Goal: Information Seeking & Learning: Learn about a topic

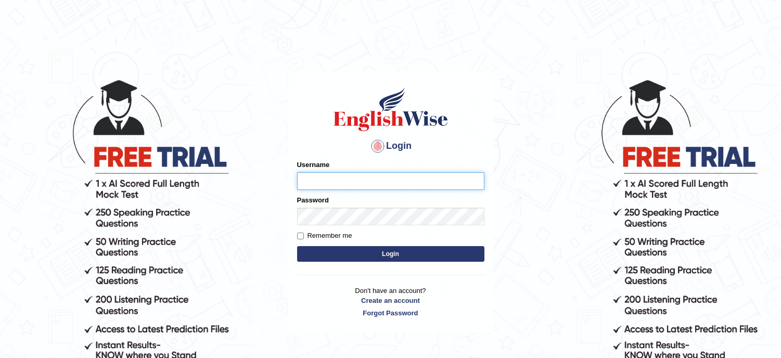
type input "lambertayeligiliga_Englishwise"
click at [366, 258] on button "Login" at bounding box center [390, 254] width 187 height 16
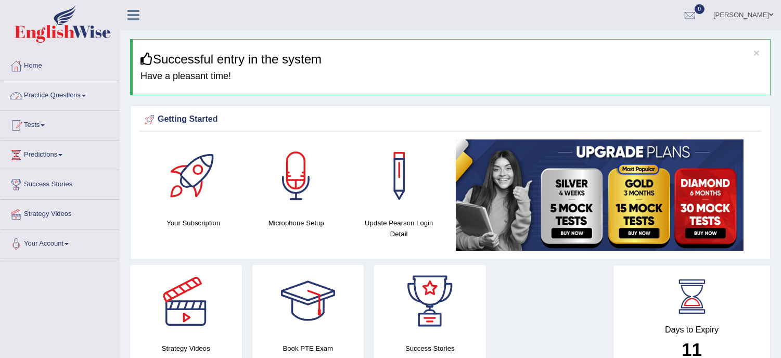
click at [66, 98] on link "Practice Questions" at bounding box center [60, 94] width 119 height 26
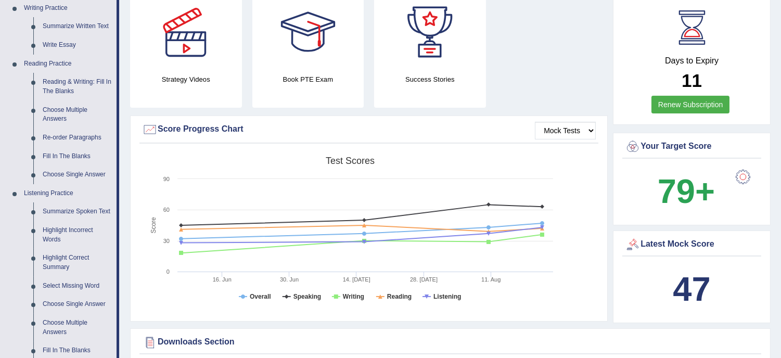
scroll to position [254, 0]
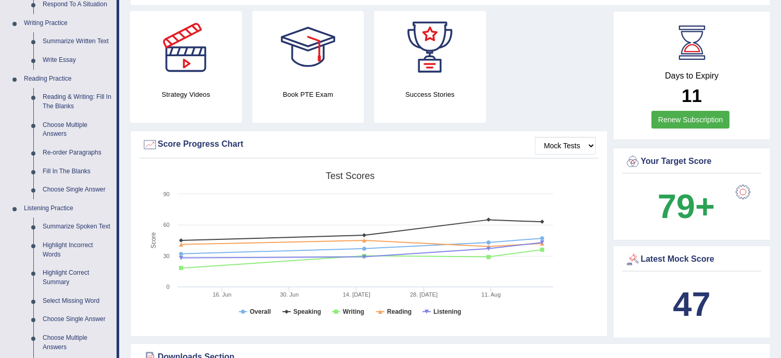
drag, startPoint x: 511, startPoint y: 45, endPoint x: 387, endPoint y: 50, distance: 124.0
click at [387, 50] on div "Strategy Videos Book PTE Exam Success Stories" at bounding box center [369, 71] width 488 height 120
click at [63, 57] on link "Write Essay" at bounding box center [77, 60] width 79 height 19
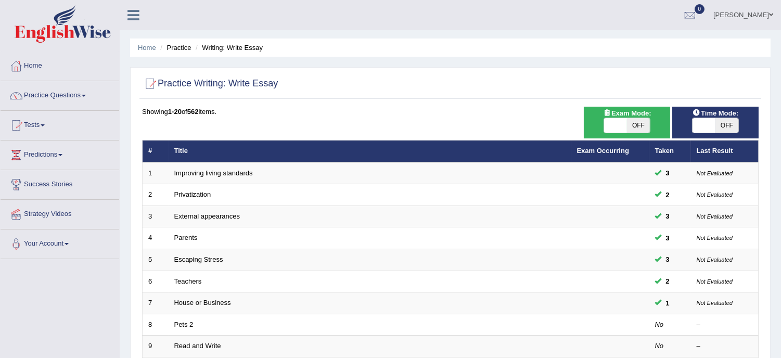
click at [725, 123] on span "OFF" at bounding box center [727, 125] width 23 height 15
checkbox input "true"
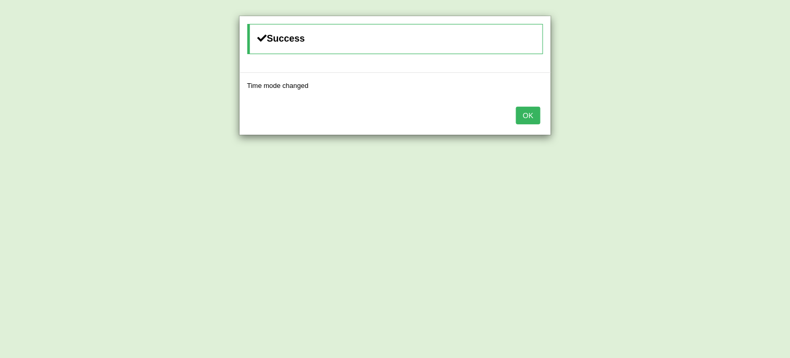
click at [534, 111] on button "OK" at bounding box center [528, 116] width 24 height 18
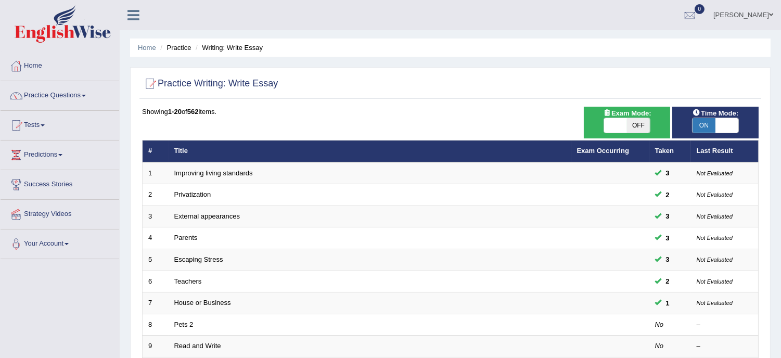
click at [645, 126] on span "OFF" at bounding box center [638, 125] width 23 height 15
checkbox input "true"
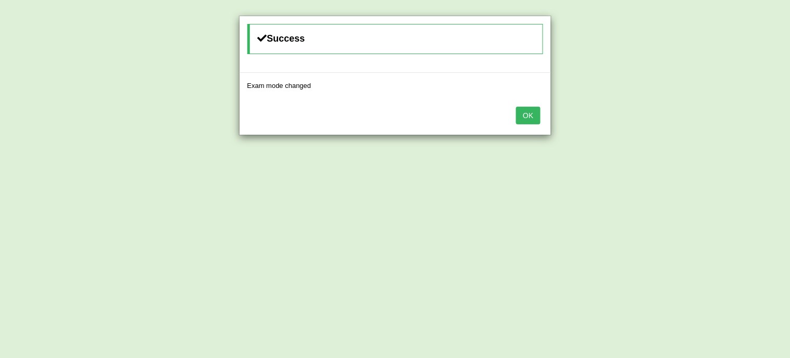
click at [531, 110] on button "OK" at bounding box center [528, 116] width 24 height 18
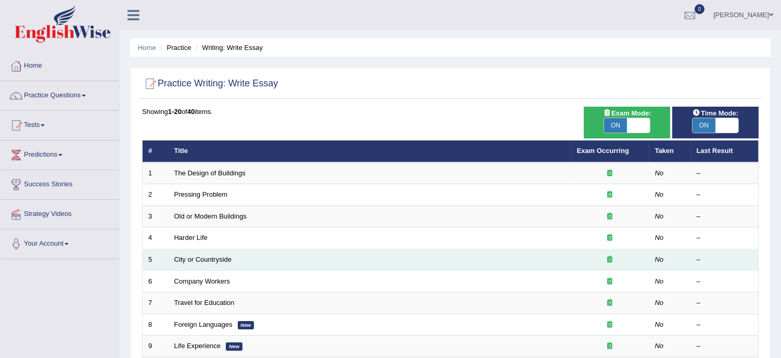
click at [252, 266] on td "City or Countryside" at bounding box center [370, 260] width 403 height 22
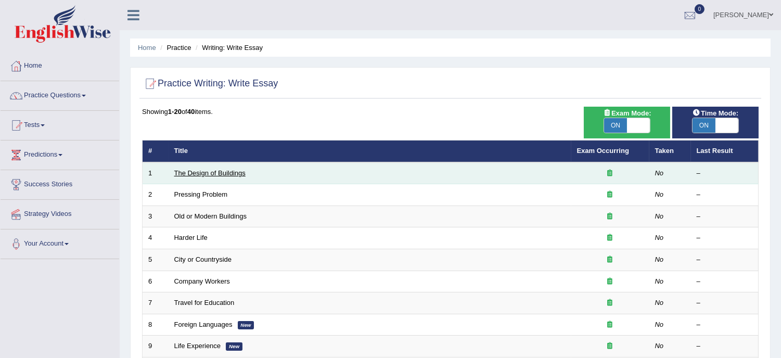
click at [225, 169] on link "The Design of Buildings" at bounding box center [209, 173] width 71 height 8
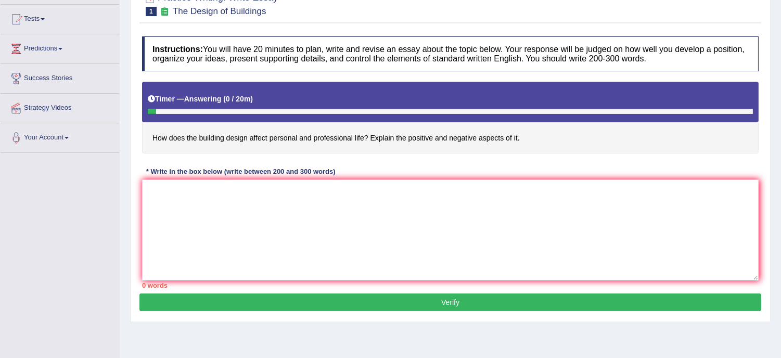
scroll to position [95, 0]
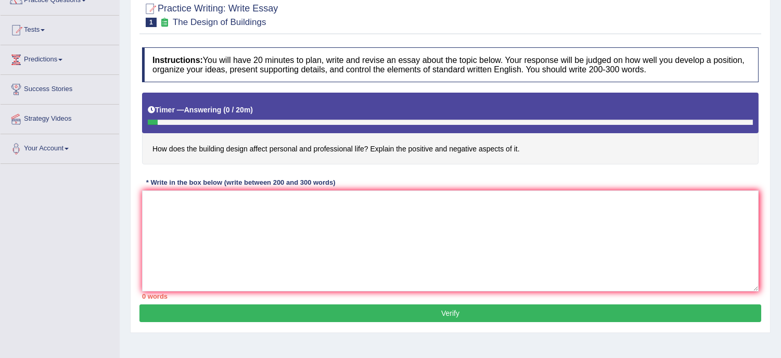
click at [192, 182] on div "* Write in the box below (write between 200 and 300 words)" at bounding box center [240, 182] width 197 height 10
click at [177, 206] on textarea at bounding box center [450, 240] width 617 height 101
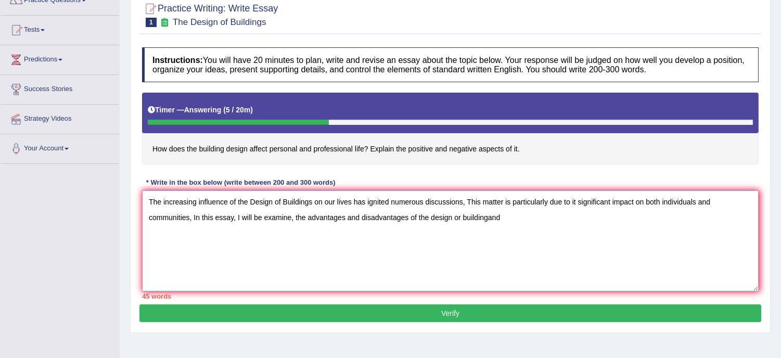
click at [488, 219] on textarea "The increasing influence of the Design of Buildings on our lives has ignited nu…" at bounding box center [450, 240] width 617 height 101
click at [505, 220] on textarea "The increasing influence of the Design of Buildings on our lives has ignited nu…" at bounding box center [450, 240] width 617 height 101
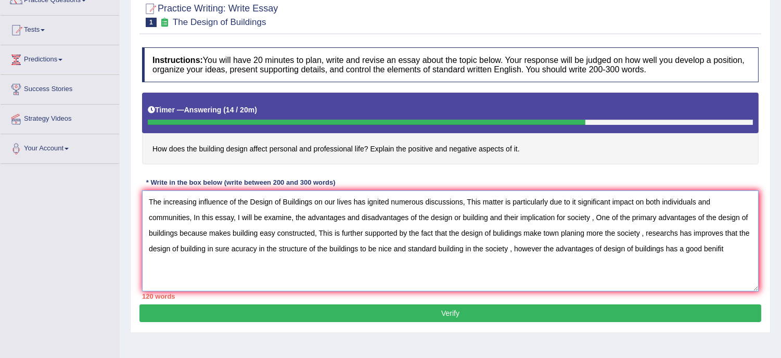
click at [718, 248] on textarea "The increasing influence of the Design of Buildings on our lives has ignited nu…" at bounding box center [450, 240] width 617 height 101
click at [735, 255] on textarea "The increasing influence of the Design of Buildings on our lives has ignited nu…" at bounding box center [450, 240] width 617 height 101
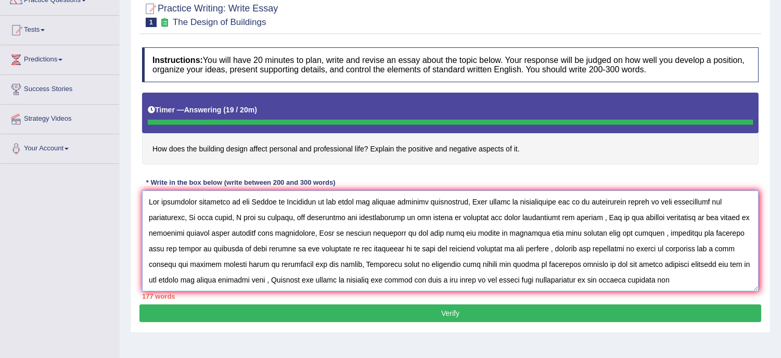
type textarea "The increasing influence of the Design of Buildings on our lives has ignited nu…"
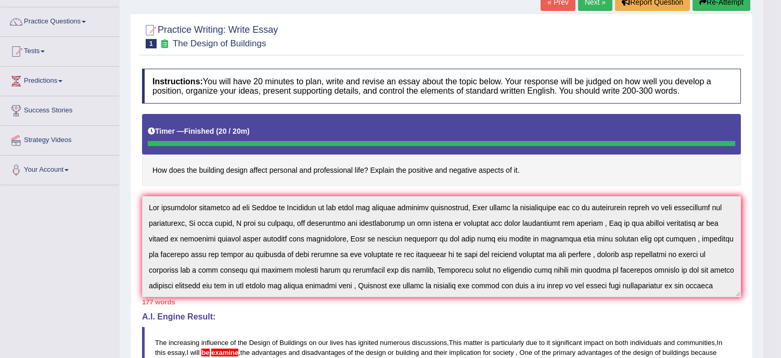
scroll to position [0, 0]
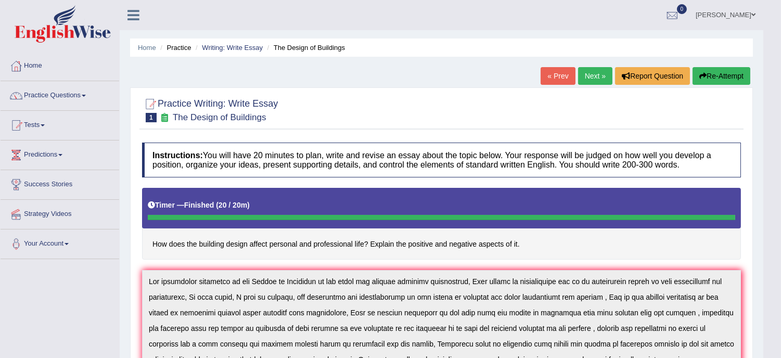
click at [597, 78] on link "Next »" at bounding box center [595, 76] width 34 height 18
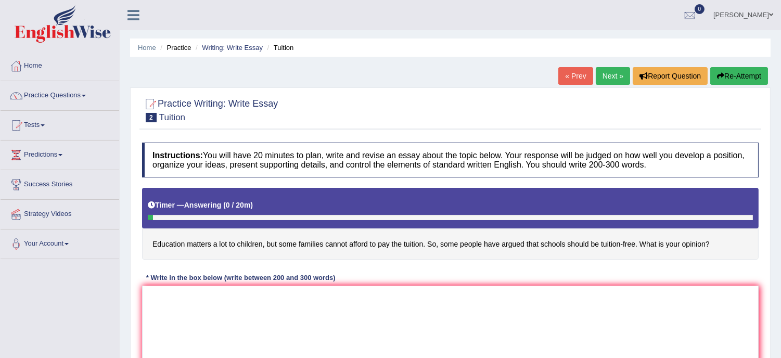
click at [297, 217] on div at bounding box center [450, 217] width 605 height 5
click at [155, 307] on textarea at bounding box center [450, 336] width 617 height 101
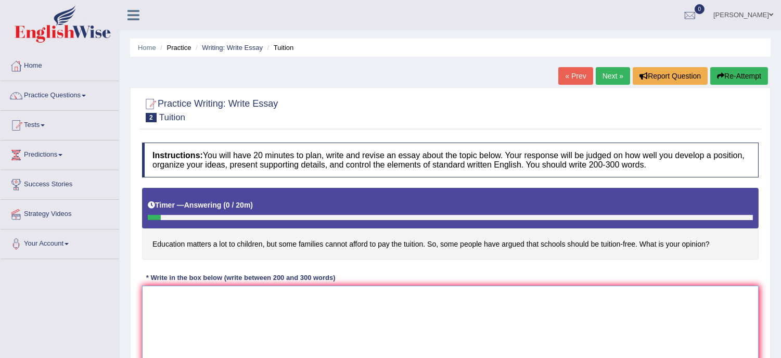
click at [155, 307] on textarea at bounding box center [450, 336] width 617 height 101
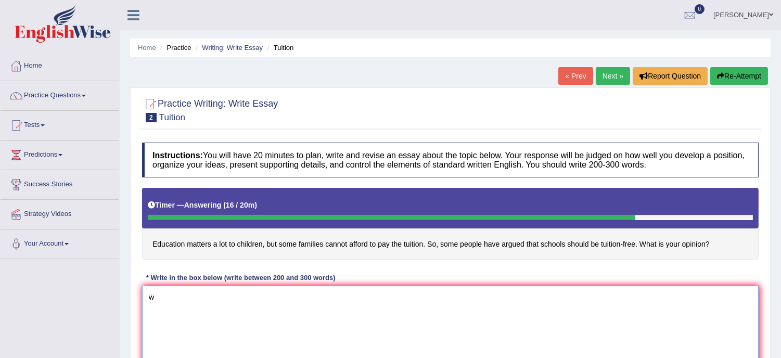
click at [152, 308] on textarea "w" at bounding box center [450, 336] width 617 height 101
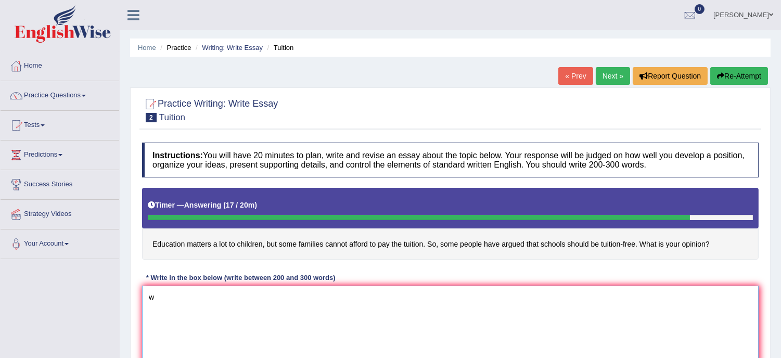
click at [152, 308] on textarea "w" at bounding box center [450, 336] width 617 height 101
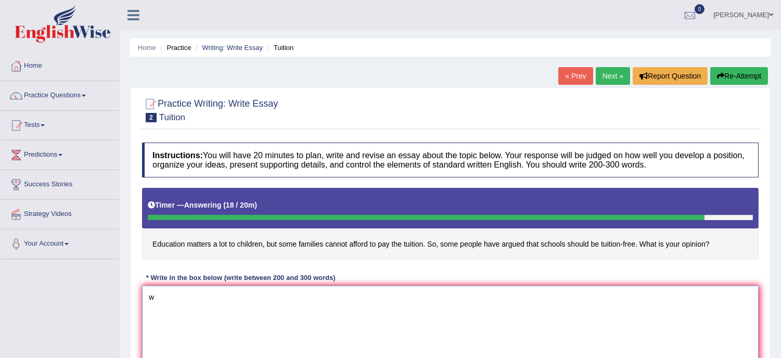
click at [152, 308] on textarea "w" at bounding box center [450, 336] width 617 height 101
type textarea "w"
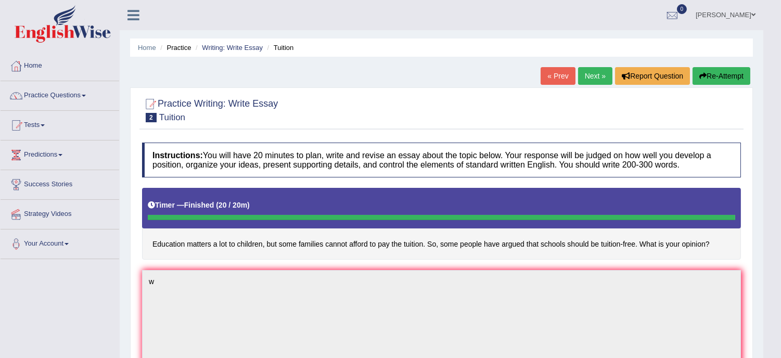
click at [715, 75] on button "Re-Attempt" at bounding box center [722, 76] width 58 height 18
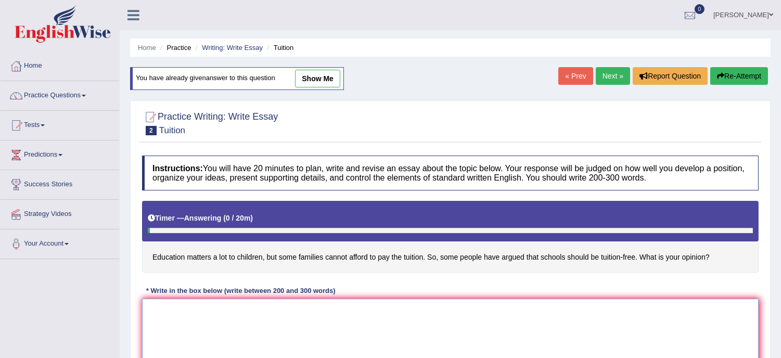
click at [155, 329] on textarea at bounding box center [450, 349] width 617 height 101
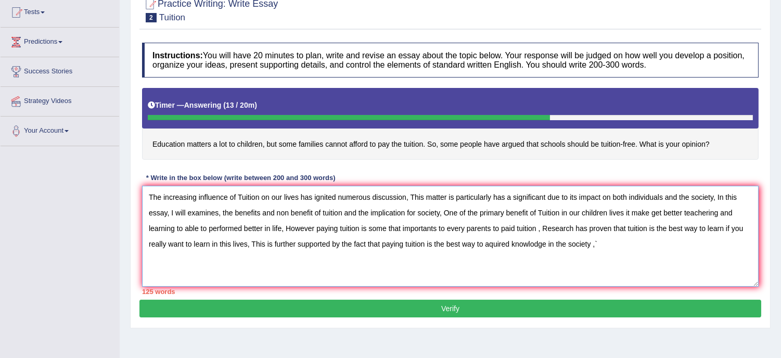
scroll to position [118, 0]
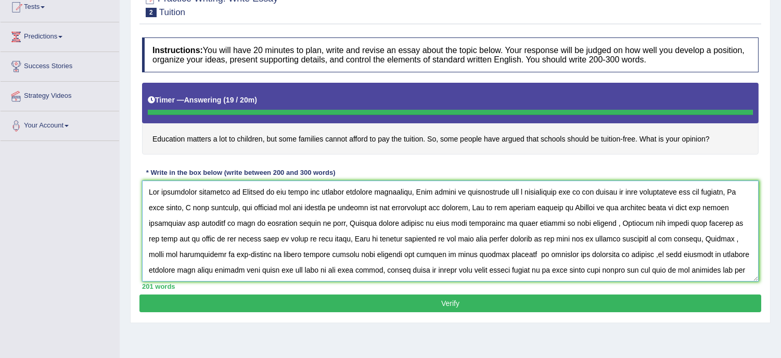
type textarea "The increasing influence of Tuition on our lives has ignited numerous discussio…"
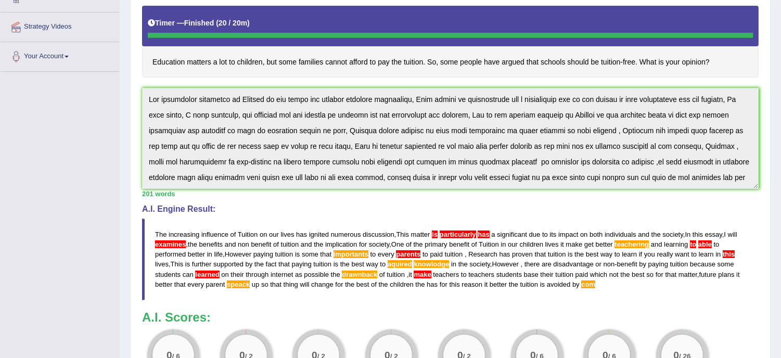
scroll to position [16, 0]
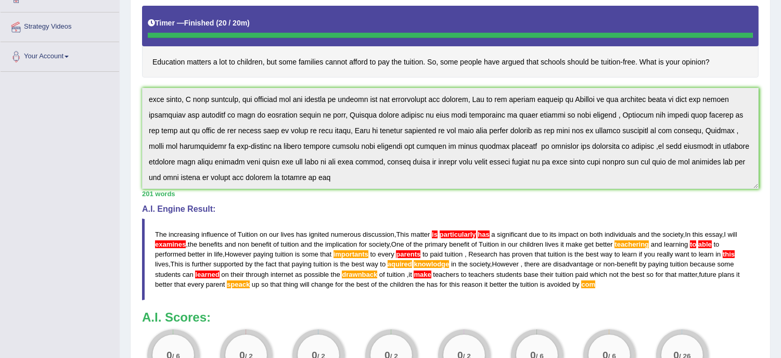
click at [273, 191] on div "Instructions: You will have 20 minutes to plan, write and revise an essay about…" at bounding box center [450, 177] width 622 height 444
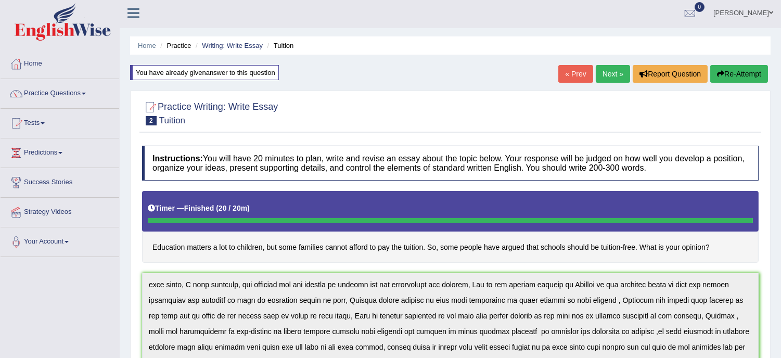
scroll to position [0, 0]
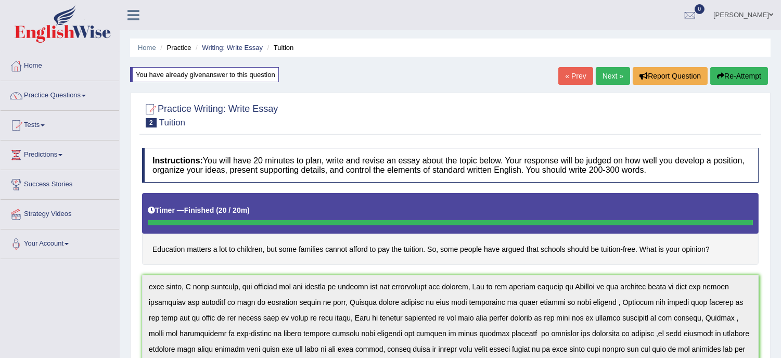
click at [747, 71] on button "Re-Attempt" at bounding box center [739, 76] width 58 height 18
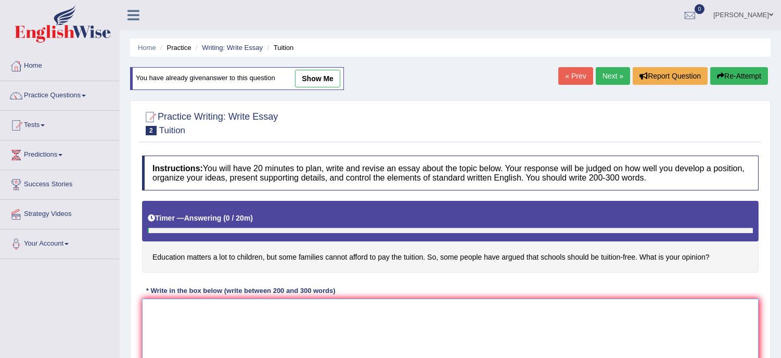
click at [217, 333] on textarea at bounding box center [450, 349] width 617 height 101
paste textarea "The increasing influence of Tuition on our lives has ignited numerous discussio…"
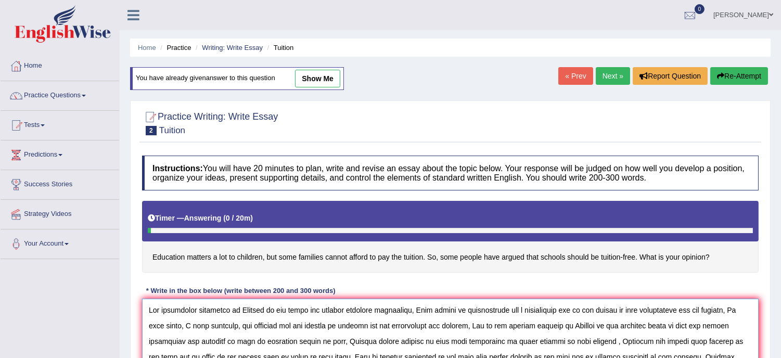
scroll to position [41, 0]
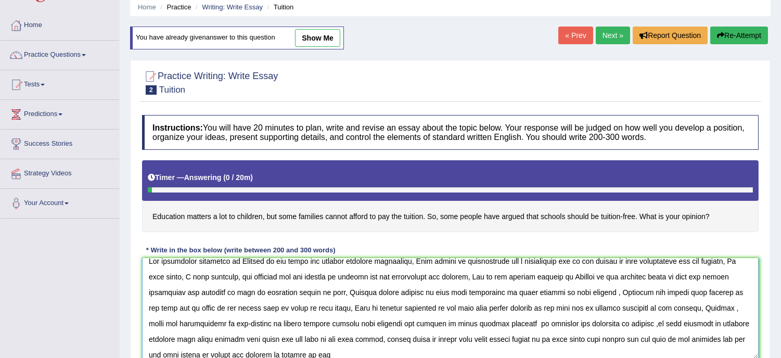
drag, startPoint x: 723, startPoint y: 295, endPoint x: 752, endPoint y: 316, distance: 36.0
click at [752, 316] on textarea at bounding box center [450, 308] width 617 height 101
click at [690, 352] on textarea at bounding box center [450, 308] width 617 height 101
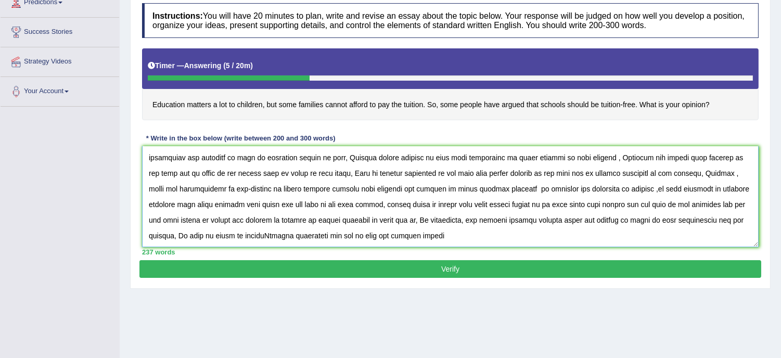
scroll to position [157, 0]
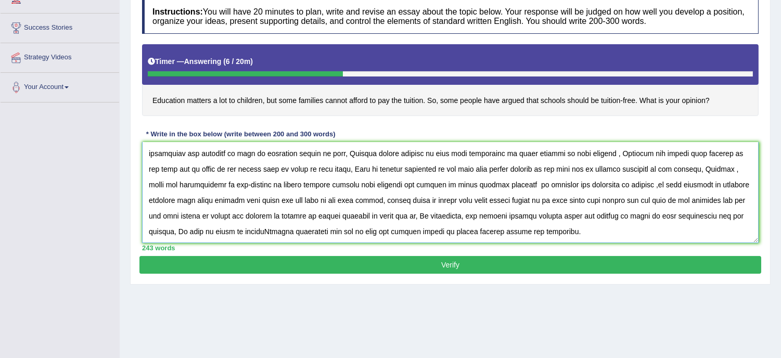
drag, startPoint x: 490, startPoint y: 205, endPoint x: 456, endPoint y: 203, distance: 33.9
click at [456, 203] on textarea at bounding box center [450, 192] width 617 height 101
drag, startPoint x: 456, startPoint y: 203, endPoint x: 437, endPoint y: 196, distance: 20.6
click at [437, 196] on textarea at bounding box center [450, 192] width 617 height 101
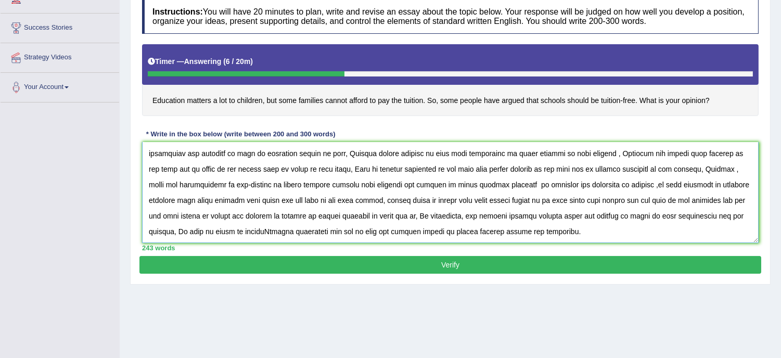
click at [437, 196] on textarea at bounding box center [450, 192] width 617 height 101
click at [410, 199] on textarea at bounding box center [450, 192] width 617 height 101
click at [347, 180] on textarea at bounding box center [450, 192] width 617 height 101
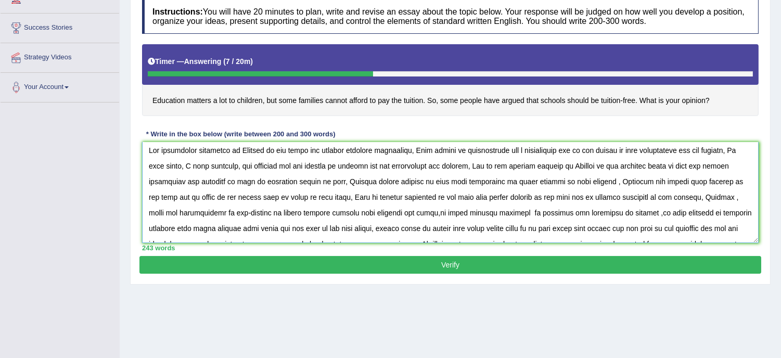
scroll to position [0, 0]
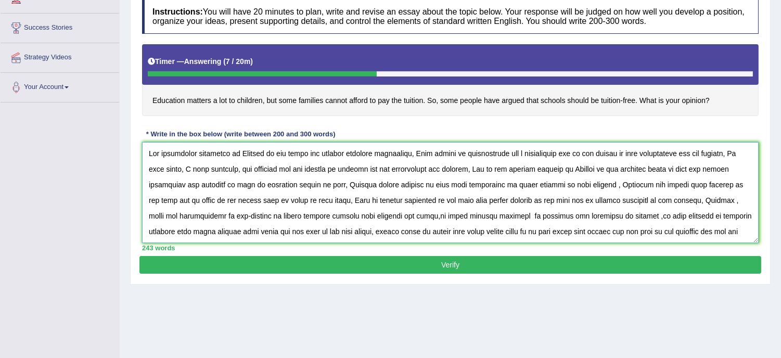
click at [220, 169] on textarea at bounding box center [450, 192] width 617 height 101
click at [219, 168] on textarea at bounding box center [450, 192] width 617 height 101
click at [438, 185] on textarea at bounding box center [450, 192] width 617 height 101
click at [436, 184] on textarea at bounding box center [450, 192] width 617 height 101
click at [487, 185] on textarea at bounding box center [450, 192] width 617 height 101
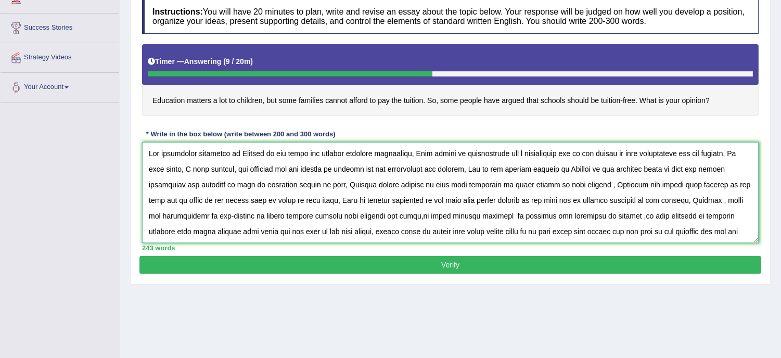
click at [453, 154] on textarea at bounding box center [450, 192] width 617 height 101
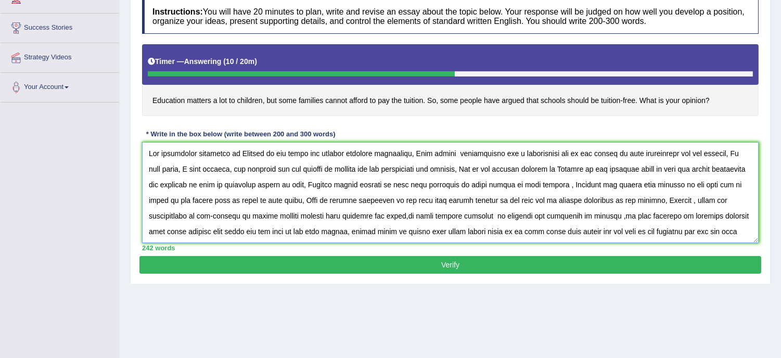
click at [451, 154] on textarea at bounding box center [450, 192] width 617 height 101
click at [683, 167] on textarea at bounding box center [450, 192] width 617 height 101
click at [708, 171] on textarea at bounding box center [450, 192] width 617 height 101
click at [720, 174] on textarea at bounding box center [450, 192] width 617 height 101
click at [702, 170] on textarea at bounding box center [450, 192] width 617 height 101
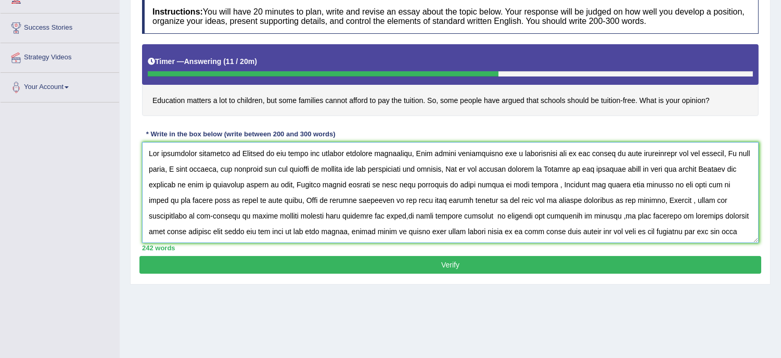
click at [702, 170] on textarea at bounding box center [450, 192] width 617 height 101
click at [712, 171] on textarea at bounding box center [450, 192] width 617 height 101
click at [701, 169] on textarea at bounding box center [450, 192] width 617 height 101
click at [687, 190] on textarea at bounding box center [450, 192] width 617 height 101
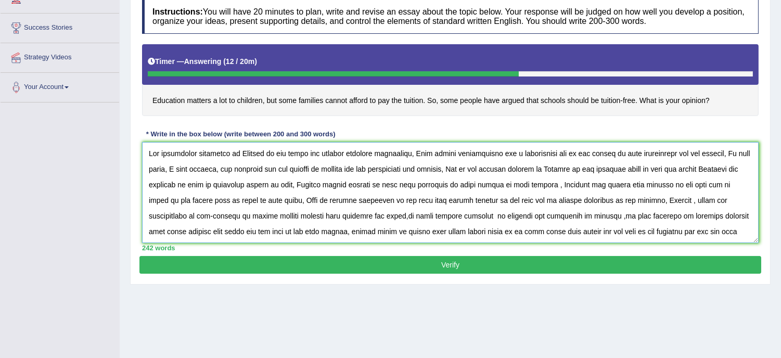
click at [202, 186] on textarea at bounding box center [450, 192] width 617 height 101
click at [194, 184] on textarea at bounding box center [450, 192] width 617 height 101
click at [197, 184] on textarea at bounding box center [450, 192] width 617 height 101
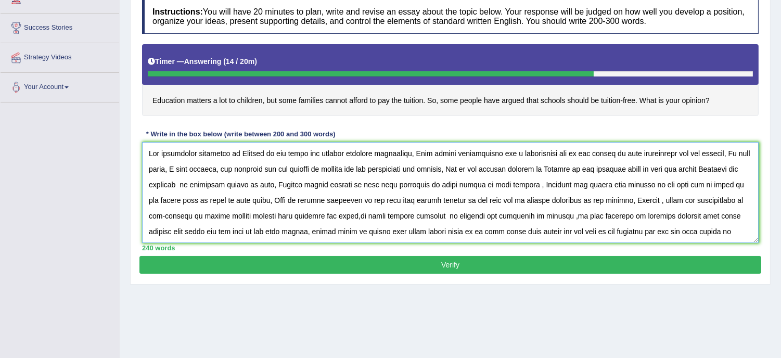
click at [515, 202] on textarea at bounding box center [450, 192] width 617 height 101
click at [490, 200] on textarea at bounding box center [450, 192] width 617 height 101
click at [529, 217] on textarea at bounding box center [450, 192] width 617 height 101
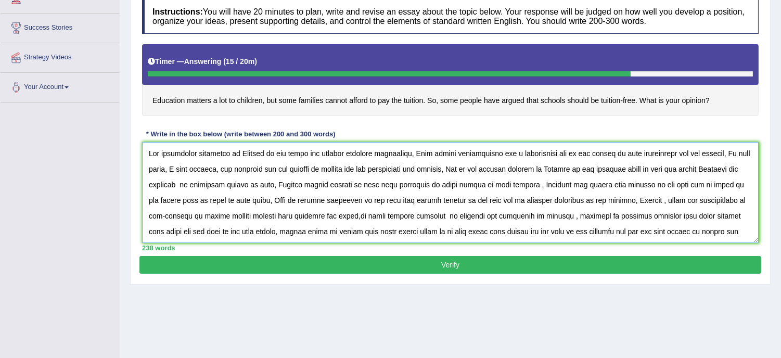
click at [509, 215] on textarea at bounding box center [450, 192] width 617 height 101
click at [547, 215] on textarea at bounding box center [450, 192] width 617 height 101
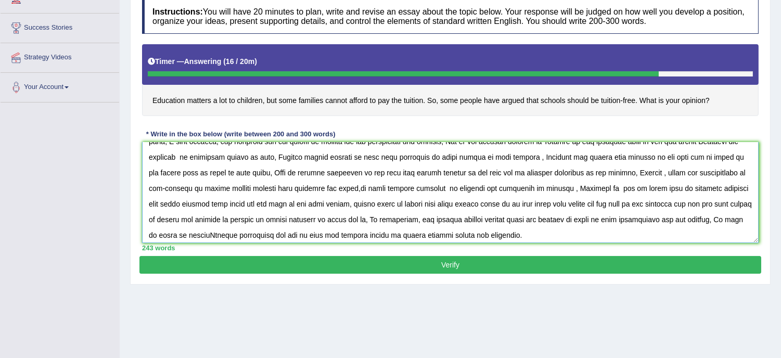
scroll to position [31, 0]
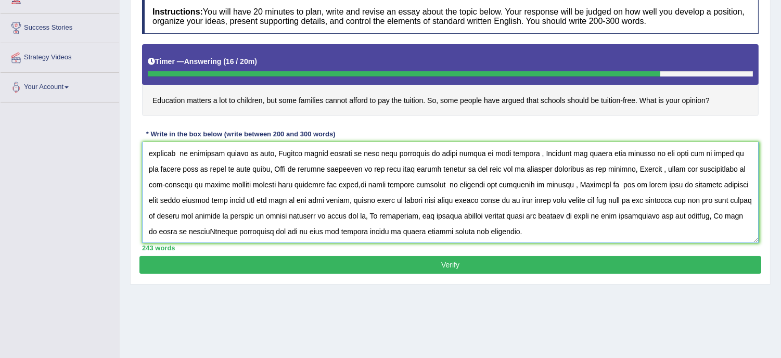
type textarea "The increasing influence of Tuition on our lives has ignited numerous discussio…"
click at [459, 264] on button "Verify" at bounding box center [450, 265] width 622 height 18
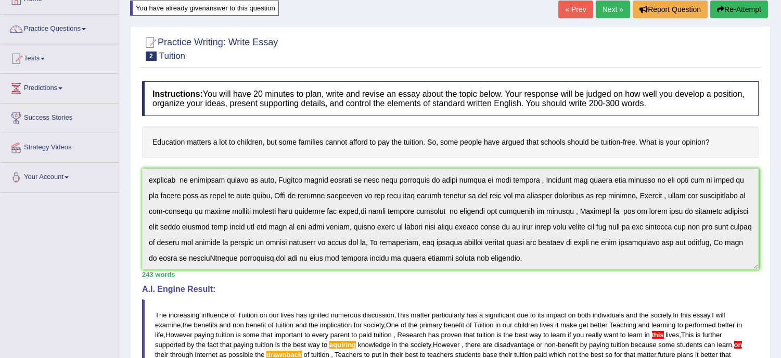
scroll to position [41, 0]
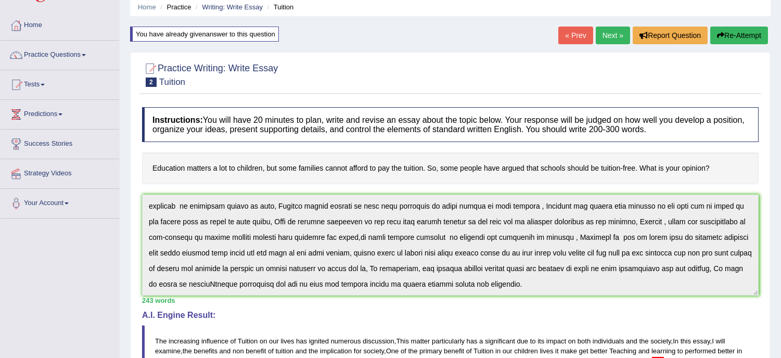
click at [614, 27] on link "Next »" at bounding box center [613, 36] width 34 height 18
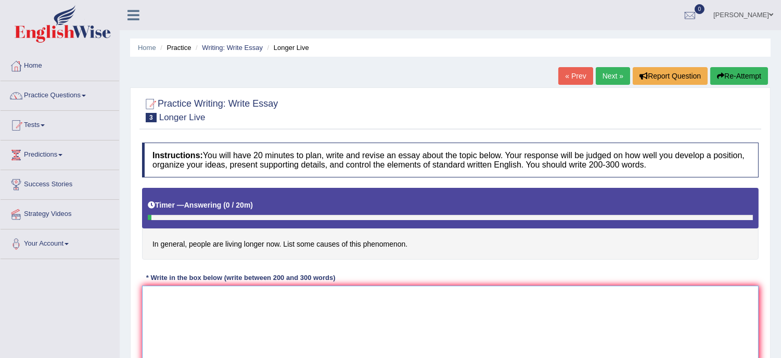
click at [174, 302] on textarea at bounding box center [450, 336] width 617 height 101
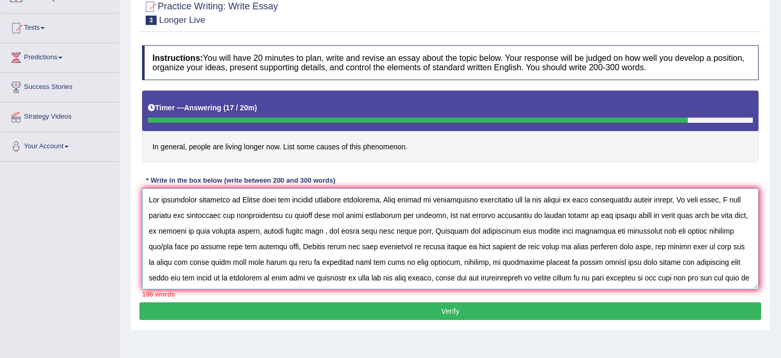
scroll to position [8, 0]
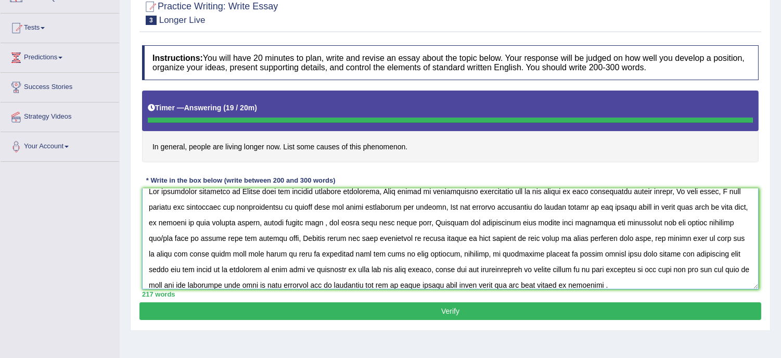
type textarea "The increasing influence of [PERSON_NAME] live has ignited numerous discussion,…"
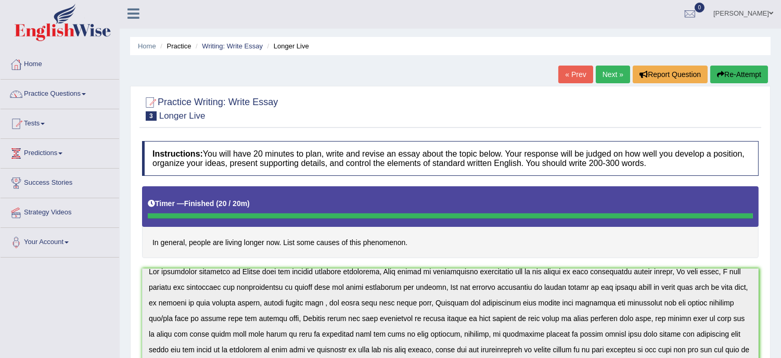
scroll to position [0, 0]
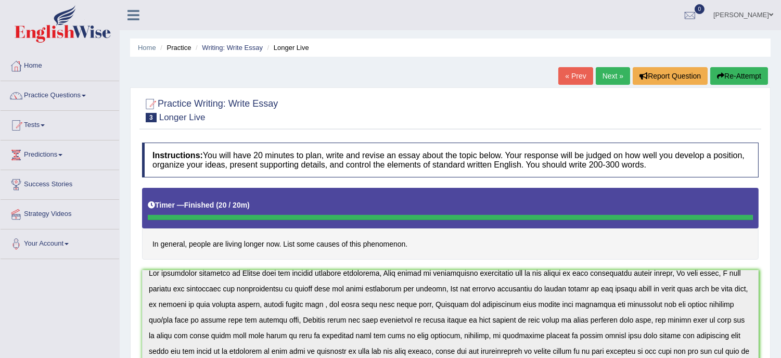
click at [605, 78] on link "Next »" at bounding box center [613, 76] width 34 height 18
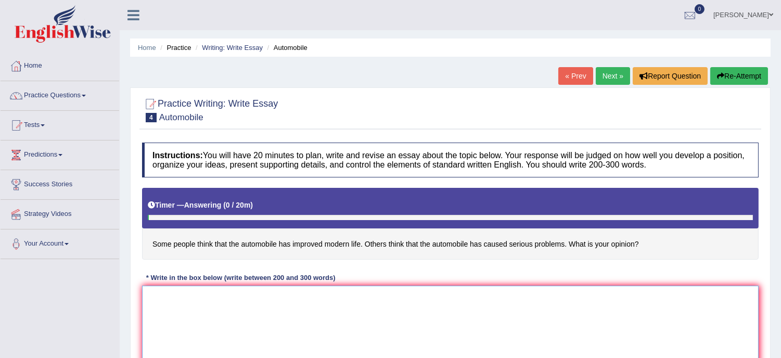
click at [207, 306] on textarea at bounding box center [450, 336] width 617 height 101
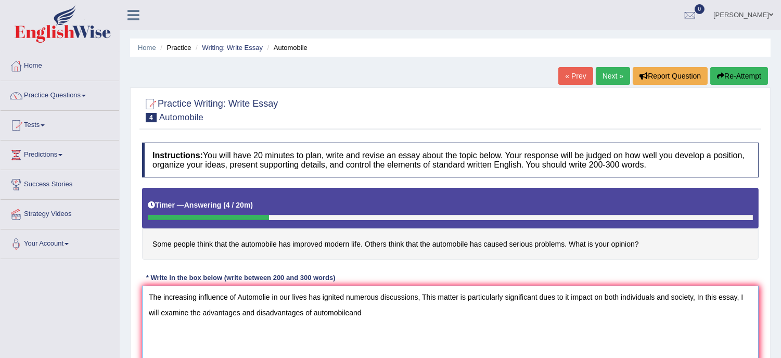
click at [349, 308] on textarea "The increasing influence of Automolie in our lives has ignited numerous discuss…" at bounding box center [450, 336] width 617 height 101
click at [374, 311] on textarea "The increasing influence of Automolie in our lives has ignited numerous discuss…" at bounding box center [450, 336] width 617 height 101
click at [608, 309] on textarea "The increasing influence of Automolie in our lives has ignited numerous discuss…" at bounding box center [450, 336] width 617 height 101
click at [619, 316] on textarea "The increasing influence of Automolie in our lives has ignited numerous discuss…" at bounding box center [450, 336] width 617 height 101
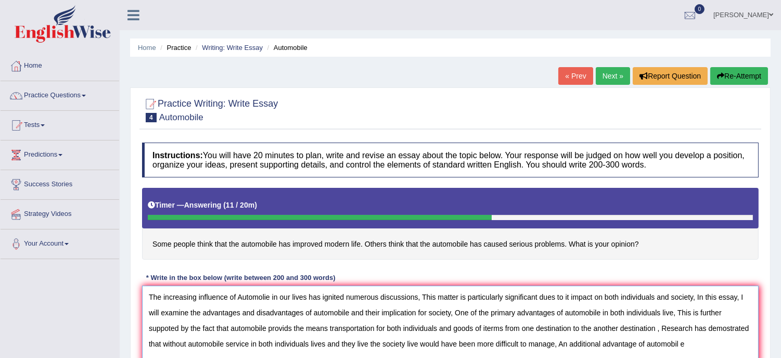
click at [262, 298] on textarea "The increasing influence of Automolie in our lives has ignited numerous discuss…" at bounding box center [450, 336] width 617 height 101
click at [272, 298] on textarea "The increasing influence of Automobilie in our lives has ignited numerous discu…" at bounding box center [450, 336] width 617 height 101
click at [680, 345] on textarea "The increasing influence of Automobile in our lives has ignited numerous discus…" at bounding box center [450, 336] width 617 height 101
click at [696, 346] on textarea "The increasing influence of Automobile in our lives has ignited numerous discus…" at bounding box center [450, 336] width 617 height 101
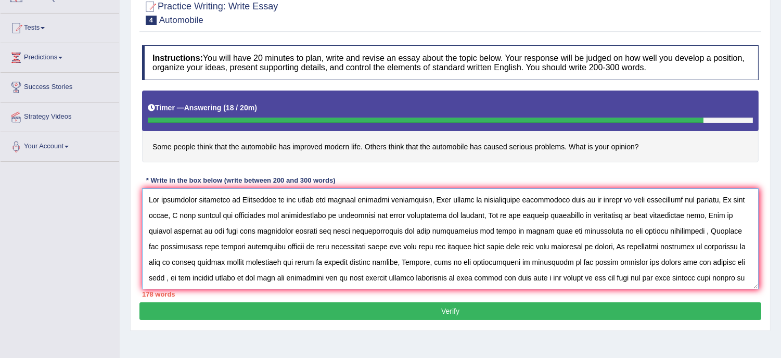
scroll to position [8, 0]
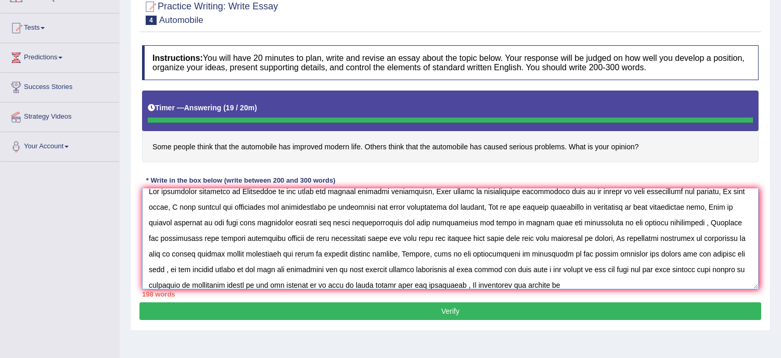
type textarea "The increasing influence of Automobile in our lives has ignited numerous discus…"
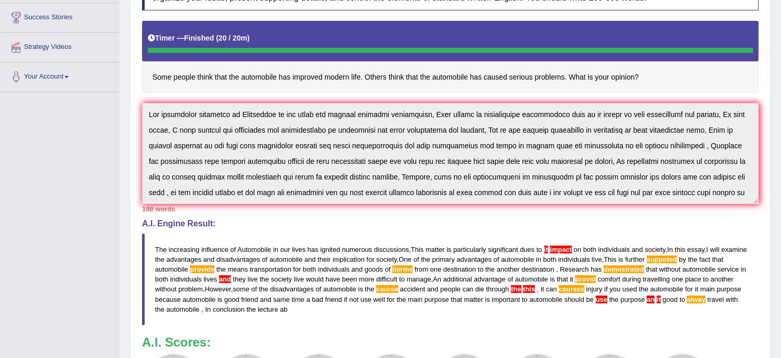
scroll to position [16, 0]
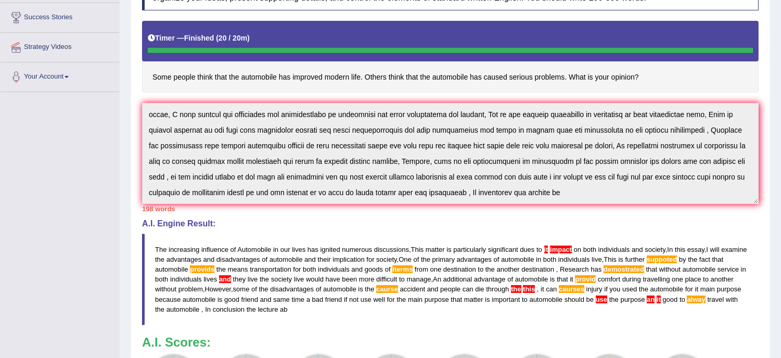
click at [453, 209] on div "Instructions: You will have 20 minutes to plan, write and revise an essay about…" at bounding box center [450, 197] width 622 height 454
click at [304, 219] on div "Instructions: You will have 20 minutes to plan, write and revise an essay about…" at bounding box center [450, 197] width 622 height 454
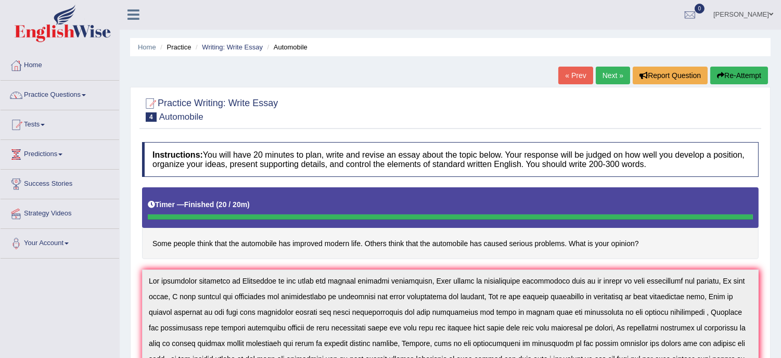
scroll to position [0, 0]
click at [724, 76] on button "Re-Attempt" at bounding box center [739, 76] width 58 height 18
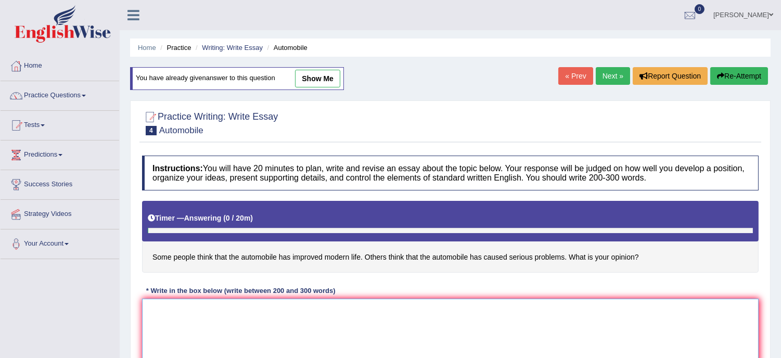
click at [240, 339] on textarea at bounding box center [450, 349] width 617 height 101
paste textarea "The increasing influence of Automobile in our lives has ignited numerous discus…"
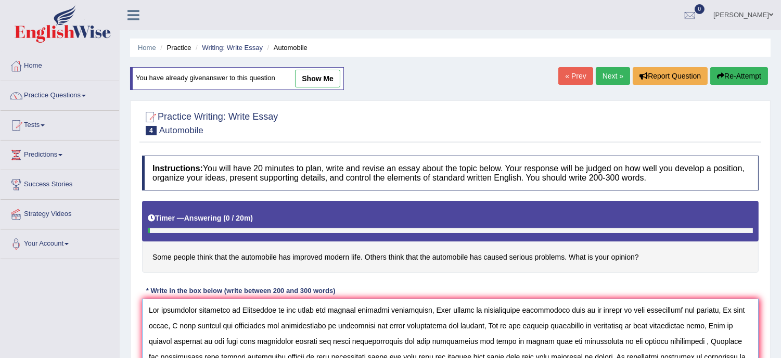
scroll to position [41, 0]
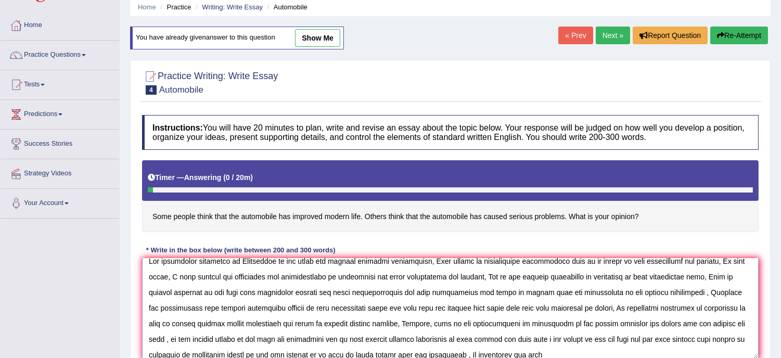
click at [538, 353] on textarea at bounding box center [450, 308] width 617 height 101
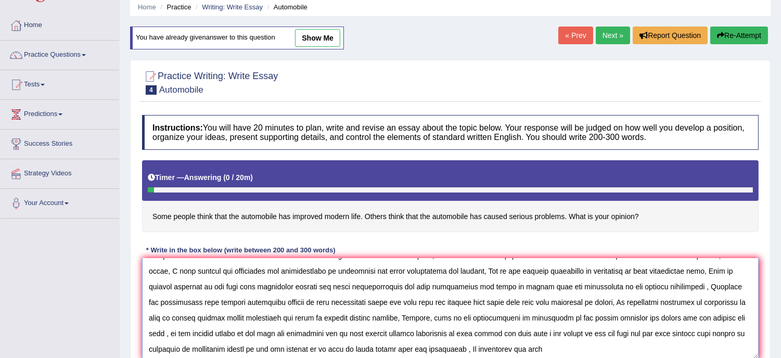
scroll to position [16, 0]
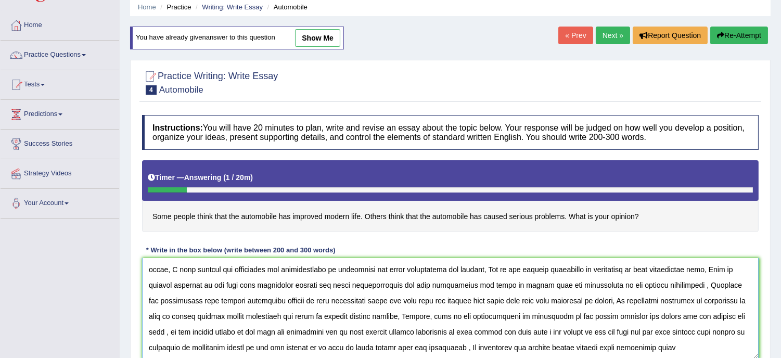
click at [653, 347] on textarea at bounding box center [450, 308] width 617 height 101
click at [678, 347] on textarea at bounding box center [450, 308] width 617 height 101
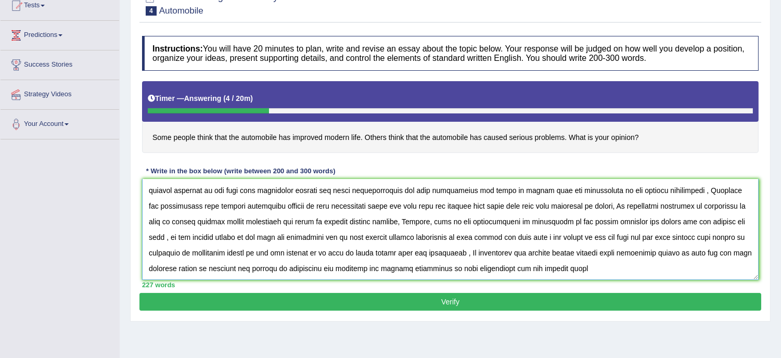
scroll to position [133, 0]
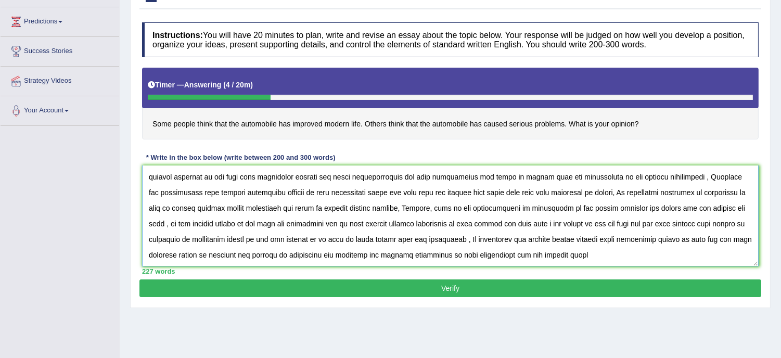
click at [575, 253] on textarea at bounding box center [450, 216] width 617 height 101
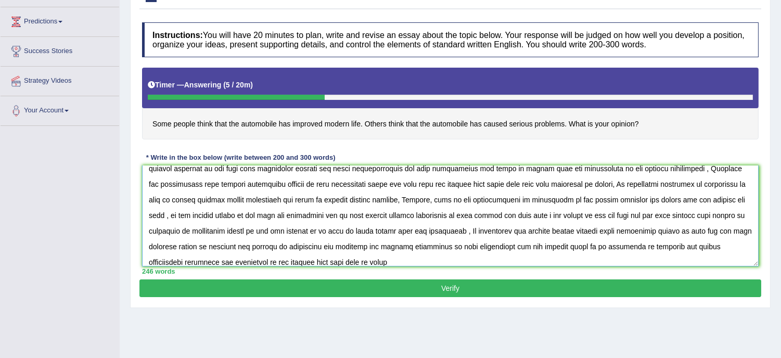
click at [339, 261] on textarea at bounding box center [450, 216] width 617 height 101
click at [359, 260] on textarea at bounding box center [450, 216] width 617 height 101
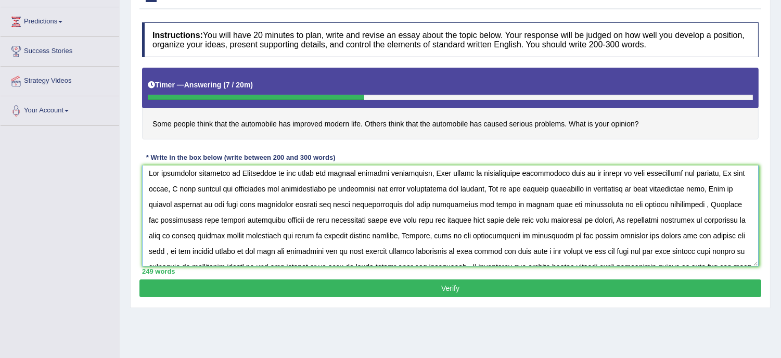
scroll to position [0, 0]
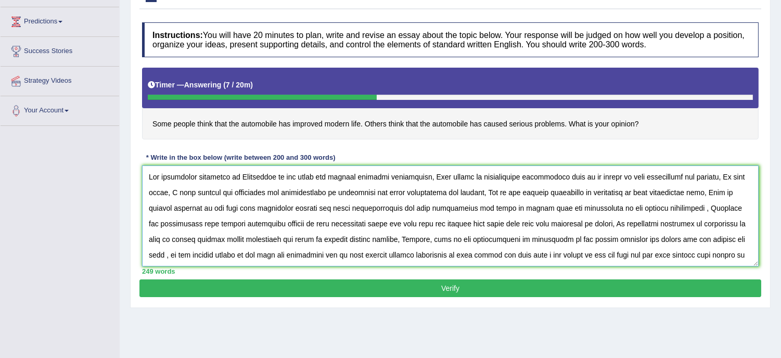
click at [574, 177] on textarea at bounding box center [450, 216] width 617 height 101
click at [318, 209] on textarea at bounding box center [450, 216] width 617 height 101
click at [313, 206] on textarea at bounding box center [450, 216] width 617 height 101
drag, startPoint x: 370, startPoint y: 232, endPoint x: 401, endPoint y: 226, distance: 31.7
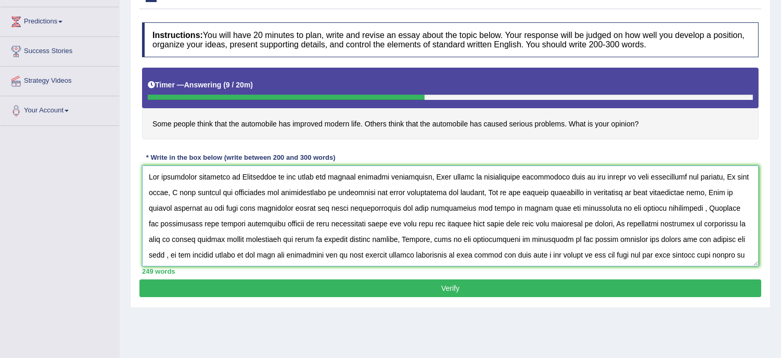
click at [401, 226] on textarea at bounding box center [450, 216] width 617 height 101
click at [386, 224] on textarea at bounding box center [450, 216] width 617 height 101
click at [384, 224] on textarea at bounding box center [450, 216] width 617 height 101
click at [383, 224] on textarea at bounding box center [450, 216] width 617 height 101
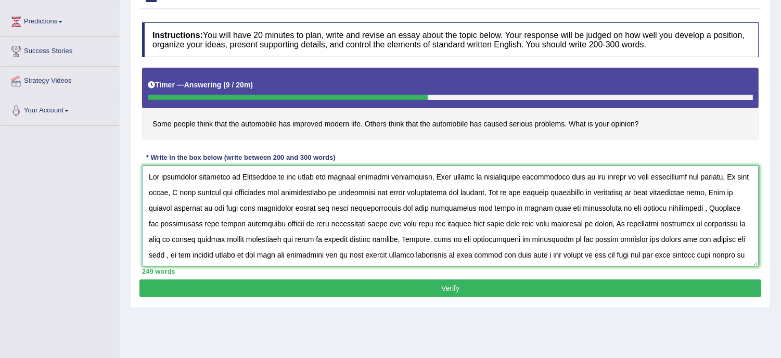
click at [383, 224] on textarea at bounding box center [450, 216] width 617 height 101
click at [377, 225] on textarea at bounding box center [450, 216] width 617 height 101
click at [386, 223] on textarea at bounding box center [450, 216] width 617 height 101
click at [380, 223] on textarea at bounding box center [450, 216] width 617 height 101
click at [372, 224] on textarea at bounding box center [450, 216] width 617 height 101
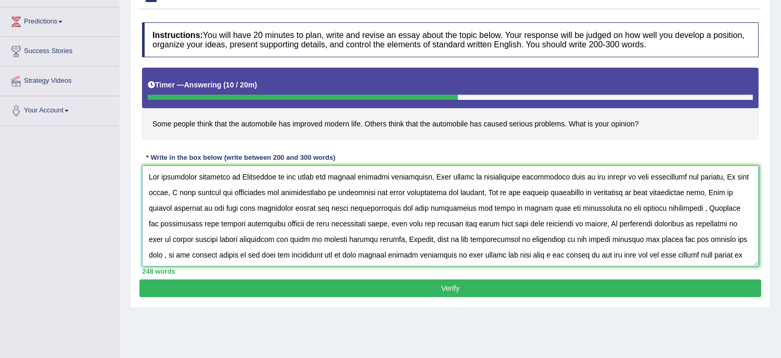
click at [521, 207] on textarea at bounding box center [450, 216] width 617 height 101
drag, startPoint x: 521, startPoint y: 207, endPoint x: 506, endPoint y: 207, distance: 15.1
click at [506, 207] on textarea at bounding box center [450, 216] width 617 height 101
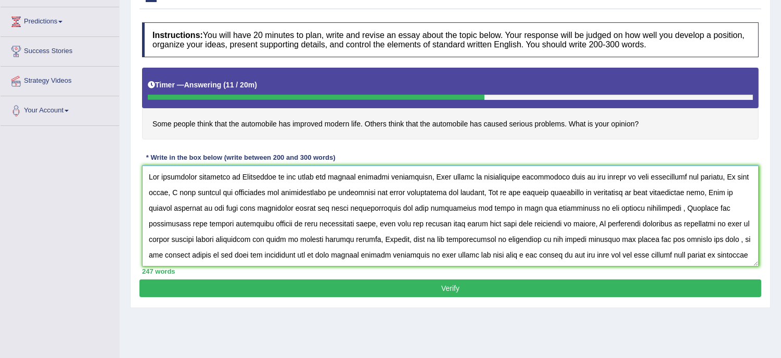
drag, startPoint x: 554, startPoint y: 237, endPoint x: 600, endPoint y: 314, distance: 89.3
click at [600, 314] on div "Home Practice Writing: Write Essay Automobile You have already given answer to …" at bounding box center [450, 127] width 661 height 520
click at [518, 193] on textarea at bounding box center [450, 216] width 617 height 101
click at [519, 206] on textarea at bounding box center [450, 216] width 617 height 101
click at [576, 239] on textarea at bounding box center [450, 216] width 617 height 101
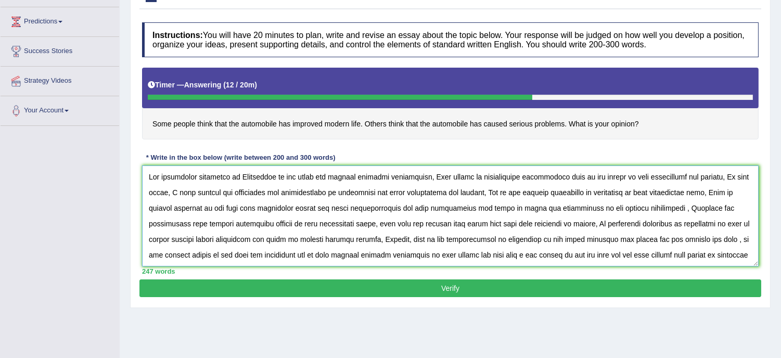
click at [564, 242] on textarea at bounding box center [450, 216] width 617 height 101
click at [580, 240] on textarea at bounding box center [450, 216] width 617 height 101
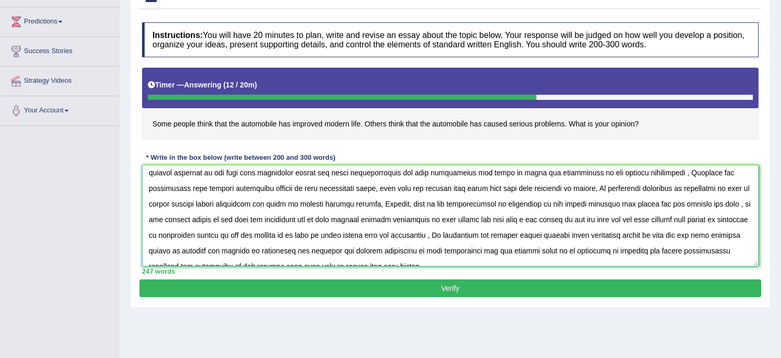
scroll to position [46, 0]
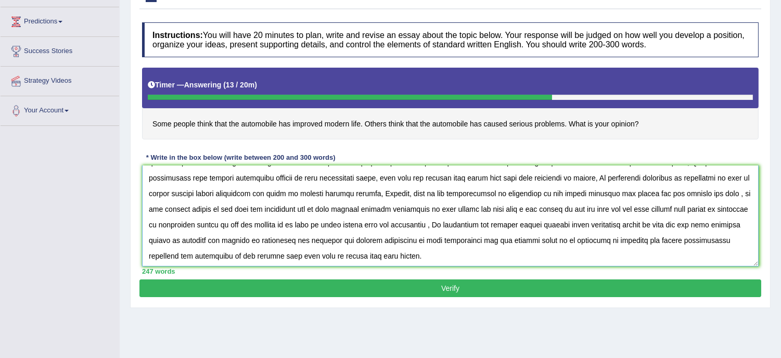
click at [716, 194] on textarea at bounding box center [450, 216] width 617 height 101
click at [158, 207] on textarea at bounding box center [450, 216] width 617 height 101
click at [240, 222] on textarea at bounding box center [450, 216] width 617 height 101
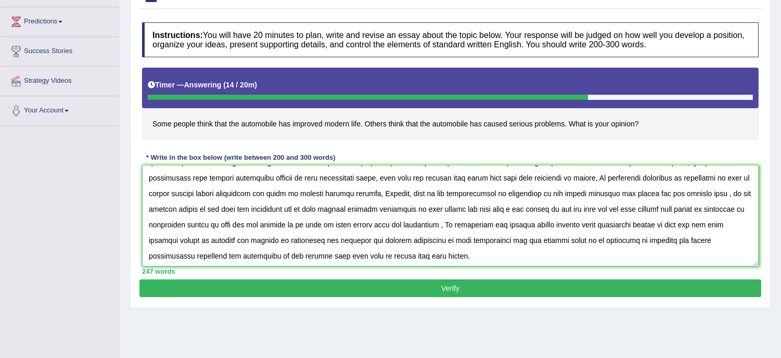
click at [308, 226] on textarea at bounding box center [450, 216] width 617 height 101
click at [301, 222] on textarea at bounding box center [450, 216] width 617 height 101
type textarea "The increasing influence of Automobile in our lives has ignited numerous discus…"
click at [417, 285] on button "Verify" at bounding box center [450, 288] width 622 height 18
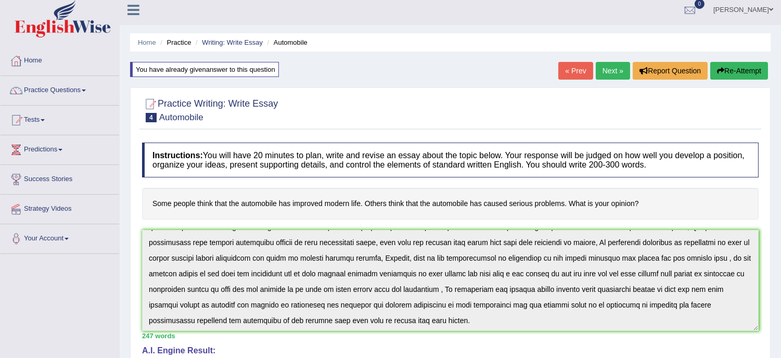
scroll to position [0, 0]
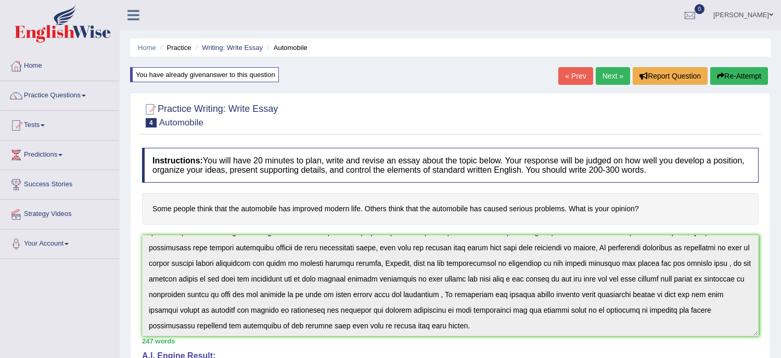
click at [614, 70] on link "Next »" at bounding box center [613, 76] width 34 height 18
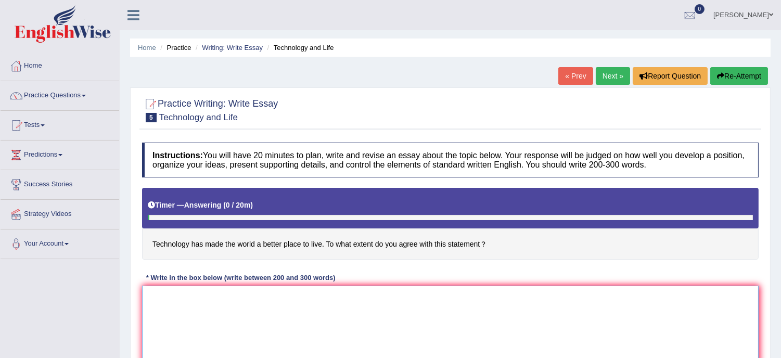
click at [216, 311] on textarea at bounding box center [450, 336] width 617 height 101
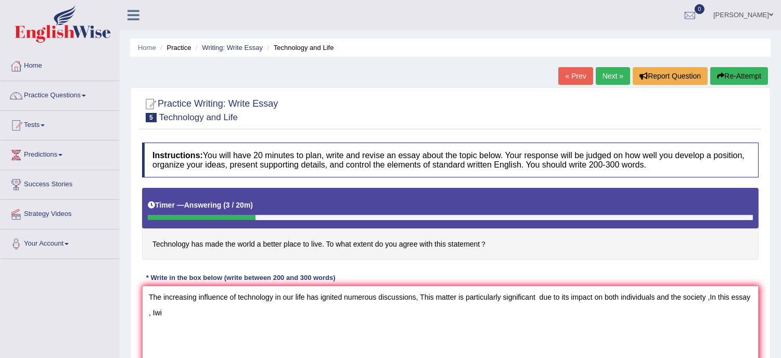
click at [155, 310] on textarea "The increasing influence of technology in our life has ignited numerous discuss…" at bounding box center [450, 336] width 617 height 101
click at [164, 310] on textarea "The increasing influence of technology in our life has ignited numerous discuss…" at bounding box center [450, 336] width 617 height 101
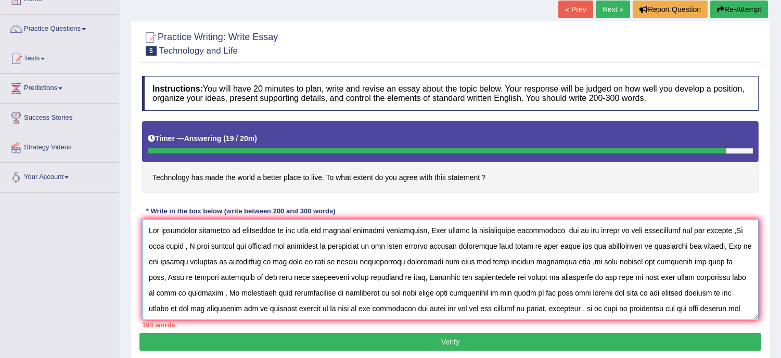
scroll to position [8, 0]
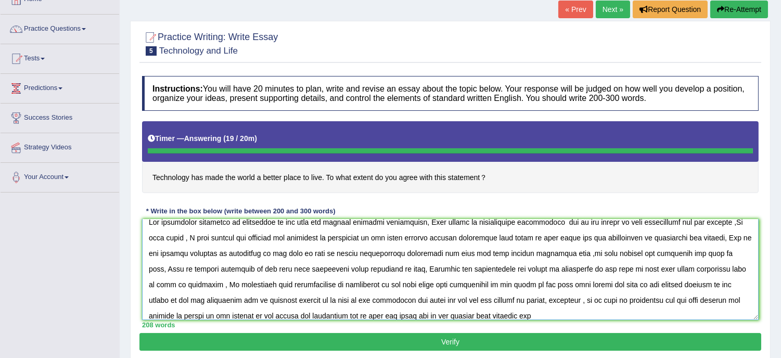
type textarea "The increasing influence of technology in our life has ignited numerous discuss…"
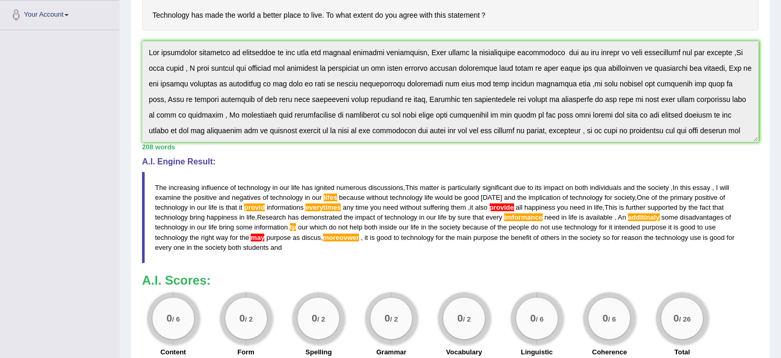
scroll to position [16, 0]
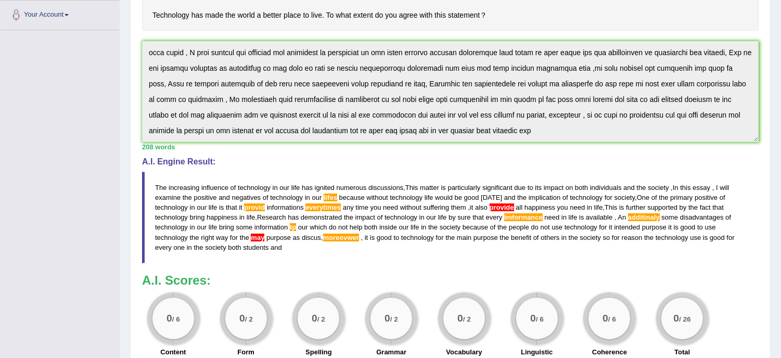
click at [486, 146] on div "Instructions: You will have 20 minutes to plan, write and revise an essay about…" at bounding box center [450, 135] width 622 height 454
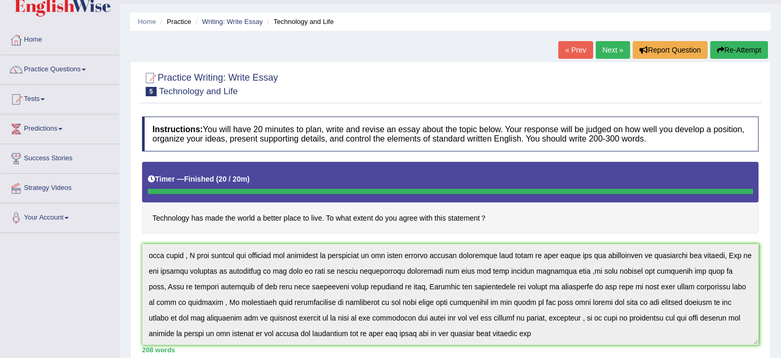
scroll to position [0, 0]
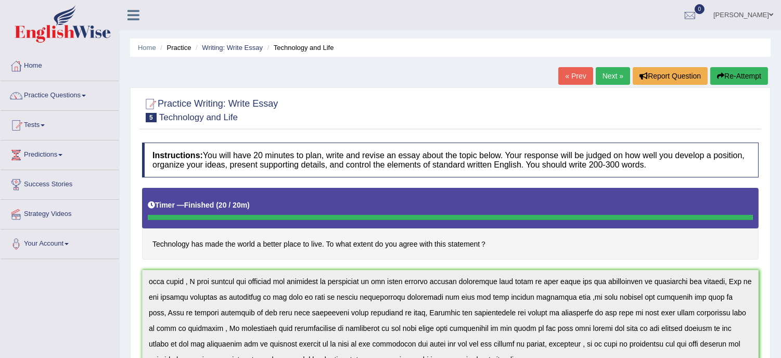
click at [717, 77] on icon "button" at bounding box center [720, 75] width 7 height 7
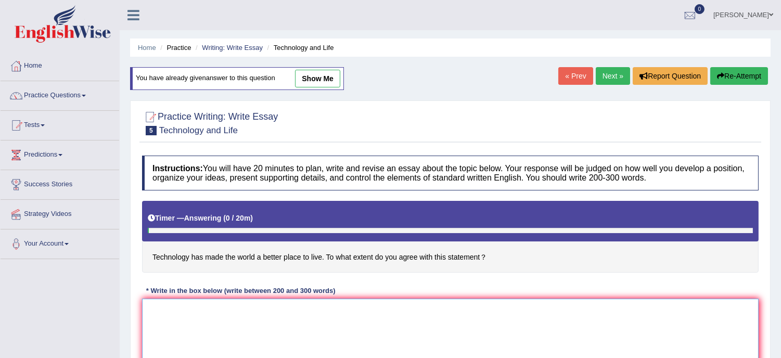
click at [272, 326] on textarea at bounding box center [450, 349] width 617 height 101
paste textarea "The increasing influence of technology in our life has ignited numerous discuss…"
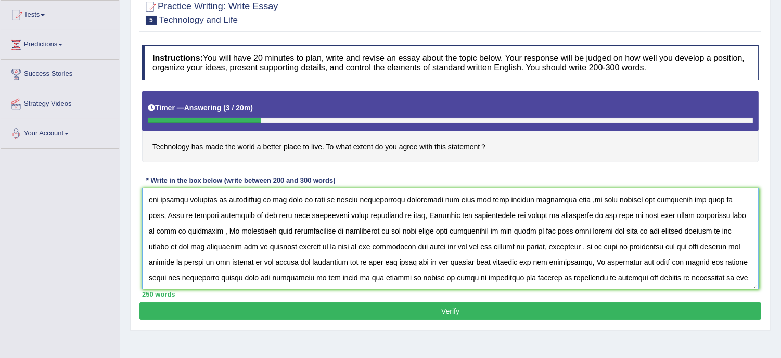
scroll to position [133, 0]
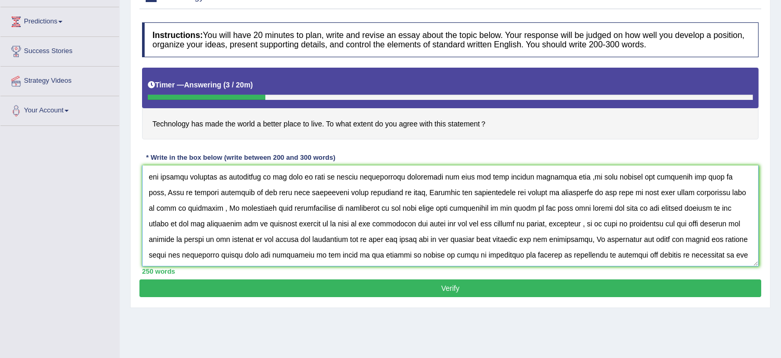
type textarea "The increasing influence of technology in our life has ignited numerous discuss…"
click at [461, 285] on button "Verify" at bounding box center [450, 288] width 622 height 18
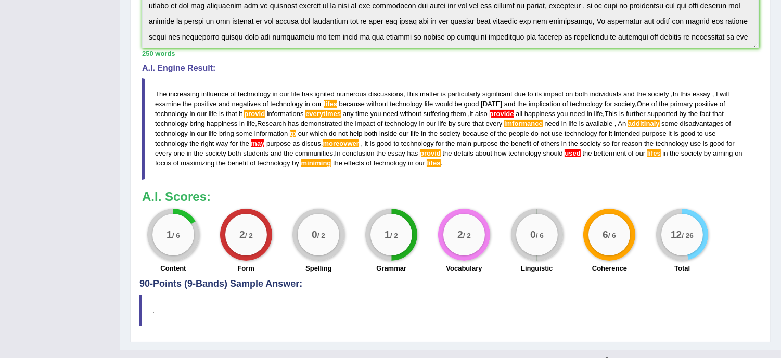
scroll to position [295, 0]
